Goal: Information Seeking & Learning: Check status

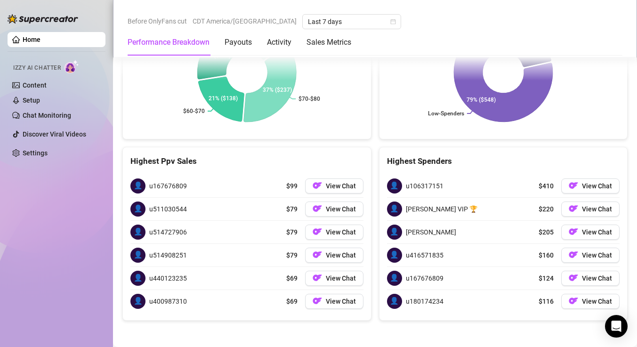
scroll to position [1556, 0]
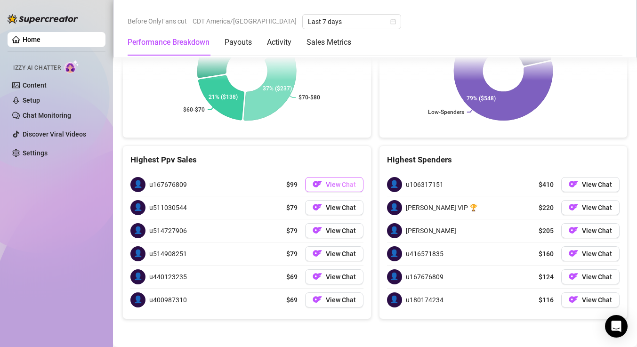
click at [339, 182] on span "View Chat" at bounding box center [341, 185] width 30 height 8
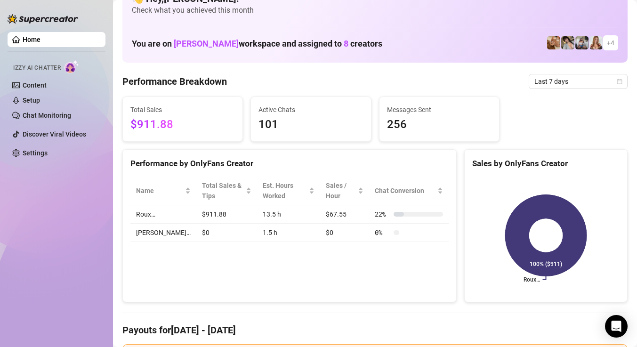
scroll to position [0, 0]
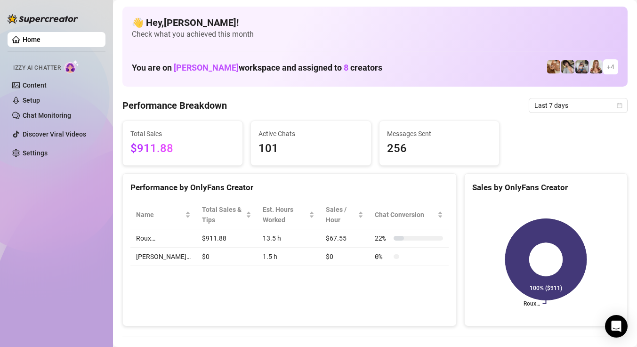
click at [95, 8] on div "Home Izzy AI Chatter Content Setup Chat Monitoring Discover Viral Videos Settin…" at bounding box center [57, 169] width 98 height 339
click at [40, 36] on link "Home" at bounding box center [32, 40] width 18 height 8
click at [40, 39] on link "Home" at bounding box center [32, 40] width 18 height 8
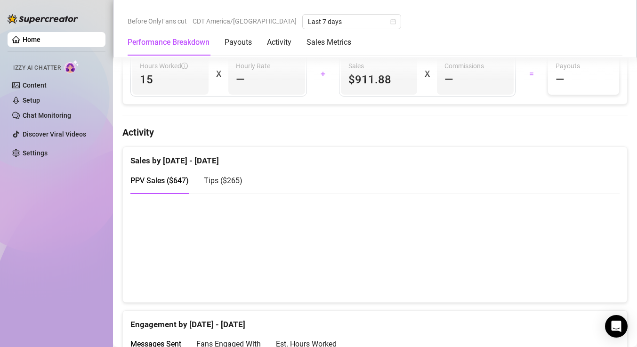
scroll to position [422, 0]
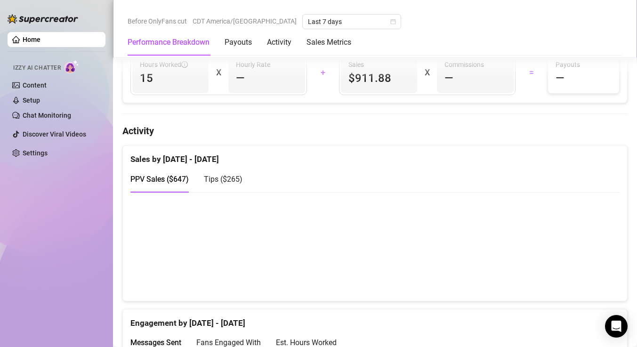
click at [228, 181] on span "Tips ( $265 )" at bounding box center [223, 179] width 39 height 9
click at [176, 181] on span "PPV Sales ( $647 )" at bounding box center [159, 179] width 58 height 9
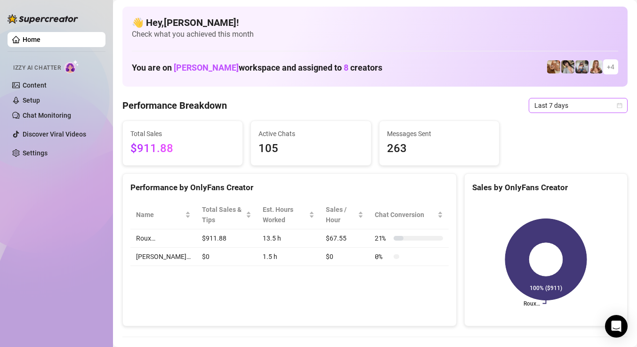
click at [586, 101] on span "Last 7 days" at bounding box center [578, 105] width 88 height 14
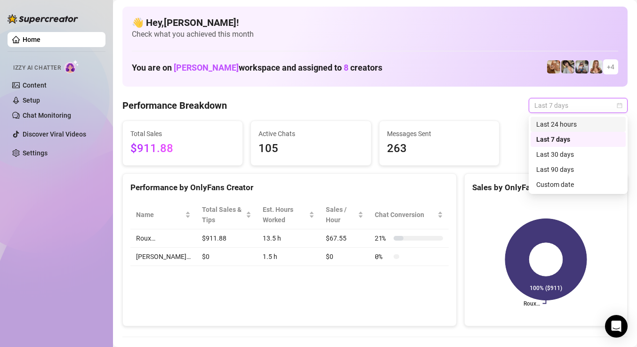
click at [561, 124] on div "Last 24 hours" at bounding box center [578, 124] width 84 height 10
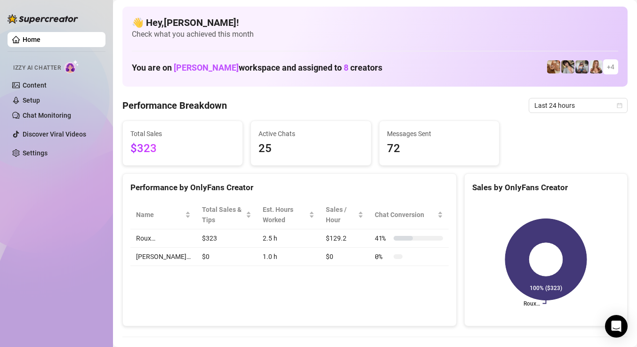
click at [360, 106] on div "Performance Breakdown Last 24 hours" at bounding box center [374, 105] width 505 height 15
